Goal: Information Seeking & Learning: Check status

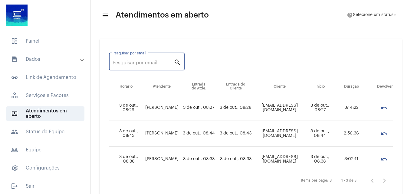
click at [147, 63] on input "Pesquisar por email" at bounding box center [143, 62] width 61 height 5
click at [33, 63] on mat-expansion-panel-header "text_snippet_outlined Dados" at bounding box center [47, 59] width 87 height 15
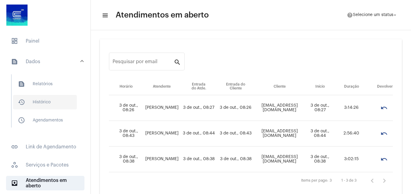
click at [38, 99] on span "history_outlined Histórico" at bounding box center [45, 102] width 64 height 15
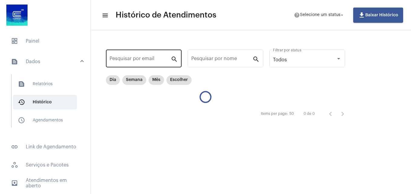
click at [138, 57] on div "Pesquisar por email" at bounding box center [140, 57] width 61 height 19
paste input "[EMAIL_ADDRESS][DOMAIN_NAME]"
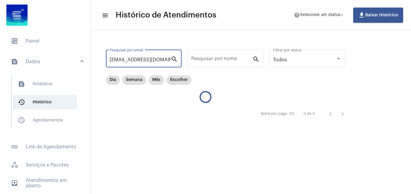
scroll to position [0, 13]
type input "[EMAIL_ADDRESS][DOMAIN_NAME]"
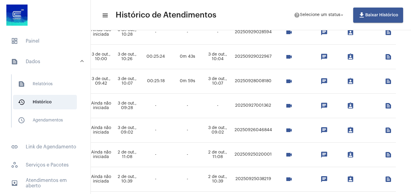
scroll to position [0, 372]
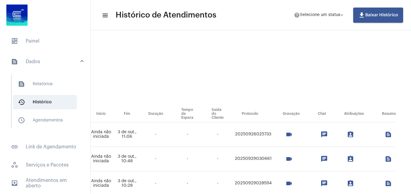
click at [293, 137] on mat-icon "videocam" at bounding box center [288, 134] width 7 height 7
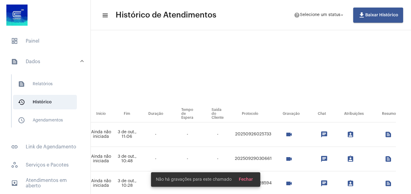
click at [293, 158] on mat-icon "videocam" at bounding box center [288, 159] width 7 height 7
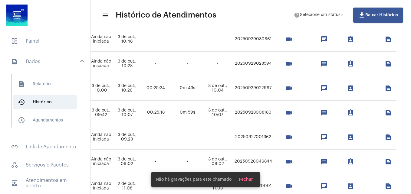
scroll to position [121, 372]
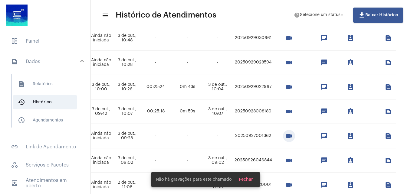
click at [293, 137] on mat-icon "videocam" at bounding box center [288, 136] width 7 height 7
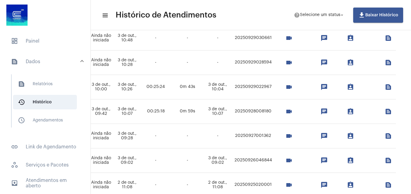
click at [293, 110] on mat-icon "videocam" at bounding box center [288, 111] width 7 height 7
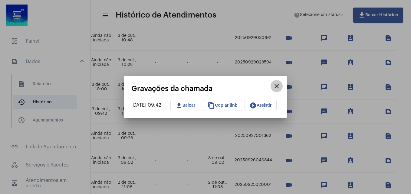
click at [280, 87] on mat-icon "close" at bounding box center [276, 86] width 7 height 7
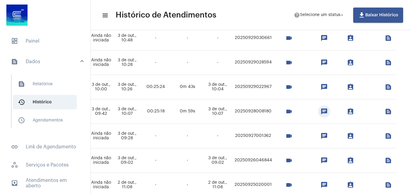
click at [330, 111] on button "chat" at bounding box center [324, 112] width 12 height 12
click at [251, 21] on mat-toolbar-row "menu Histórico de Atendimentos help Selecione um status arrow_drop_down file_do…" at bounding box center [251, 14] width 320 height 19
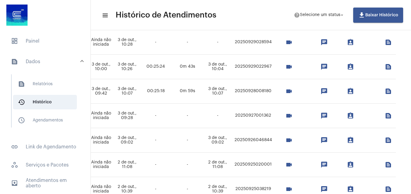
scroll to position [151, 372]
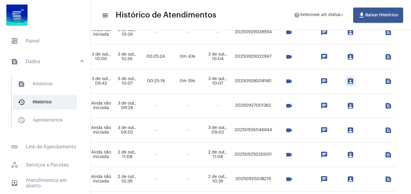
click at [354, 80] on mat-icon "assignment_ind" at bounding box center [350, 81] width 7 height 7
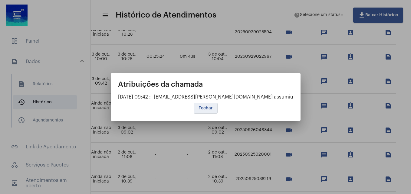
click at [205, 105] on button "Fechar" at bounding box center [206, 108] width 24 height 11
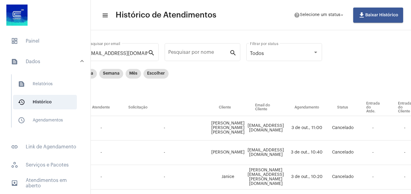
scroll to position [0, 23]
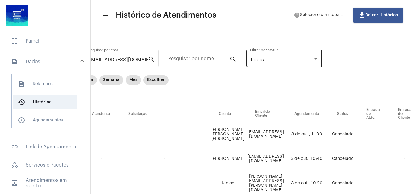
click at [288, 61] on div "Todos" at bounding box center [281, 59] width 63 height 5
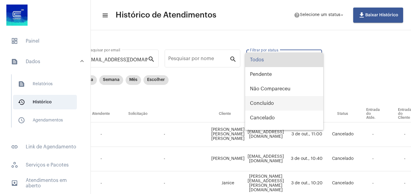
click at [264, 104] on span "Concluído" at bounding box center [284, 103] width 68 height 15
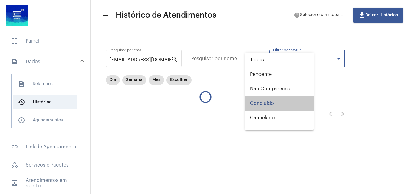
scroll to position [0, 0]
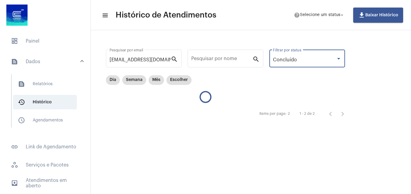
click at [328, 61] on div "Concluído" at bounding box center [304, 59] width 63 height 5
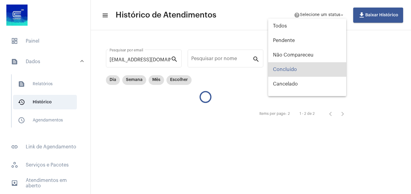
scroll to position [10, 0]
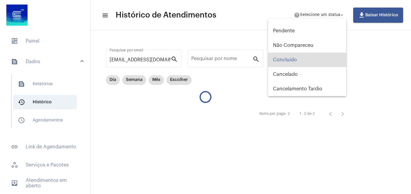
click at [368, 60] on div at bounding box center [205, 97] width 411 height 194
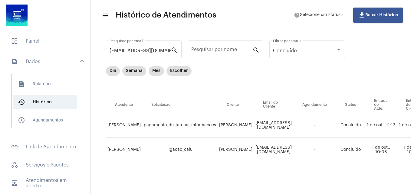
scroll to position [14, 0]
drag, startPoint x: 175, startPoint y: 144, endPoint x: 196, endPoint y: 145, distance: 20.3
click at [196, 145] on td "ligacao_caiu" at bounding box center [179, 150] width 75 height 25
drag, startPoint x: 196, startPoint y: 145, endPoint x: 196, endPoint y: 153, distance: 7.3
click at [196, 153] on td "ligacao_caiu" at bounding box center [179, 150] width 75 height 25
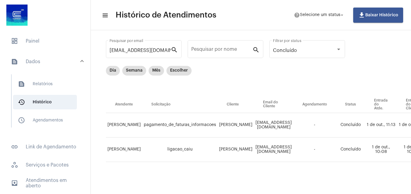
drag, startPoint x: 249, startPoint y: 145, endPoint x: 318, endPoint y: 145, distance: 69.6
drag, startPoint x: 318, startPoint y: 145, endPoint x: 314, endPoint y: 151, distance: 7.9
click at [293, 151] on td "[EMAIL_ADDRESS][DOMAIN_NAME]" at bounding box center [273, 150] width 39 height 25
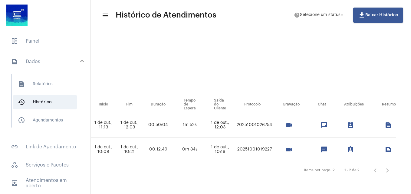
scroll to position [14, 364]
drag, startPoint x: 260, startPoint y: 120, endPoint x: 268, endPoint y: 119, distance: 8.8
click at [268, 119] on td "20251001026754" at bounding box center [254, 125] width 38 height 25
drag, startPoint x: 268, startPoint y: 119, endPoint x: 261, endPoint y: 130, distance: 13.3
click at [261, 130] on td "20251001026754" at bounding box center [254, 125] width 38 height 25
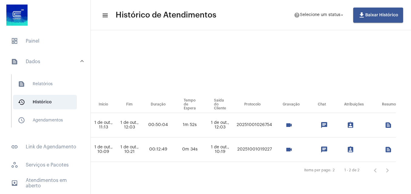
drag, startPoint x: 261, startPoint y: 120, endPoint x: 268, endPoint y: 120, distance: 6.4
click at [268, 120] on td "20251001026754" at bounding box center [254, 125] width 38 height 25
drag, startPoint x: 268, startPoint y: 120, endPoint x: 266, endPoint y: 129, distance: 9.5
click at [262, 129] on td "20251001026754" at bounding box center [254, 125] width 38 height 25
click at [287, 122] on mat-icon "videocam" at bounding box center [288, 125] width 7 height 7
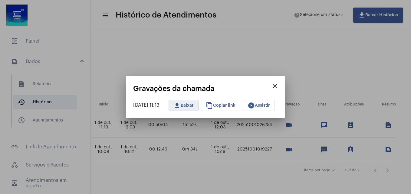
click at [188, 104] on span "download Baixar" at bounding box center [183, 106] width 20 height 4
